Goal: Task Accomplishment & Management: Use online tool/utility

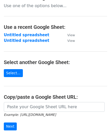
scroll to position [51, 0]
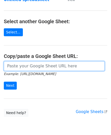
click at [19, 69] on input "url" at bounding box center [54, 66] width 101 height 10
paste input "[URL][DOMAIN_NAME]"
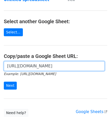
scroll to position [0, 116]
type input "[URL][DOMAIN_NAME]"
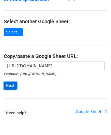
click at [11, 83] on input "Next" at bounding box center [10, 86] width 13 height 8
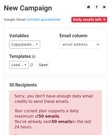
scroll to position [172, 0]
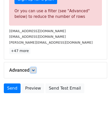
click at [34, 69] on icon at bounding box center [33, 70] width 3 height 3
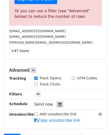
click at [58, 103] on icon at bounding box center [59, 105] width 3 height 4
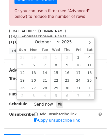
click at [80, 52] on div "Sun Mon Tue Wed Thu Fri Sat" at bounding box center [56, 49] width 79 height 7
type input "2025-10-03 12:00"
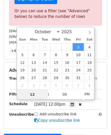
scroll to position [0, 0]
paste input "0"
type input "10"
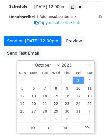
type input "2025-10-03 22:00"
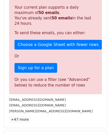
scroll to position [234, 0]
